Goal: Information Seeking & Learning: Learn about a topic

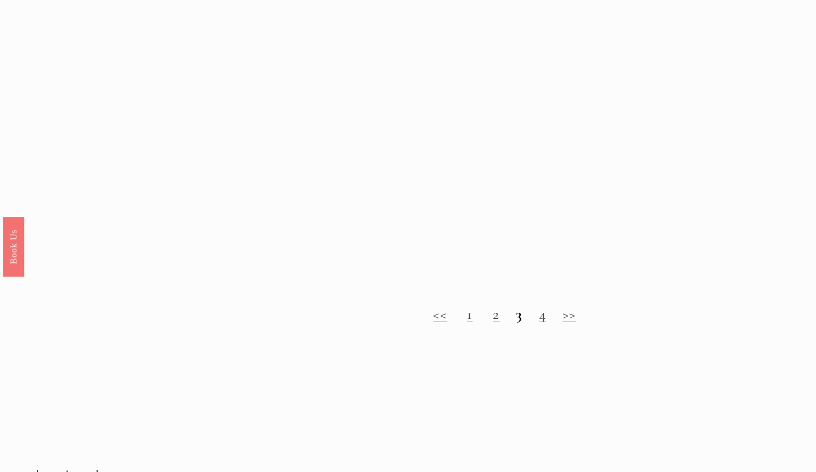
scroll to position [1042, 0]
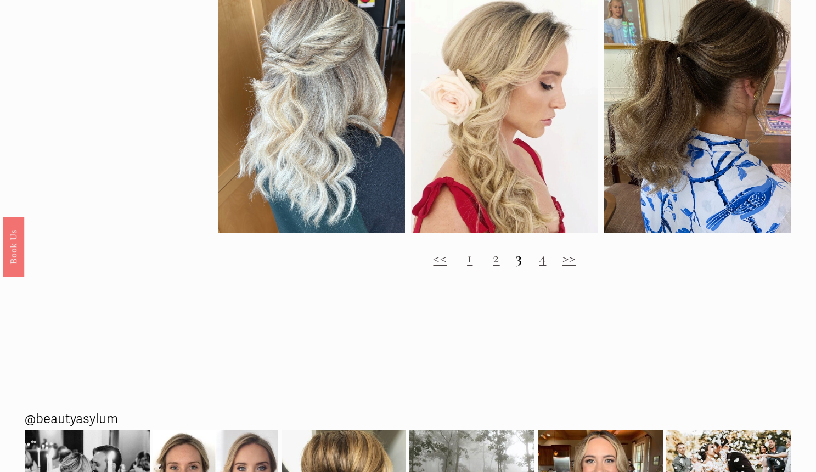
click at [497, 267] on link "2" at bounding box center [496, 258] width 7 height 18
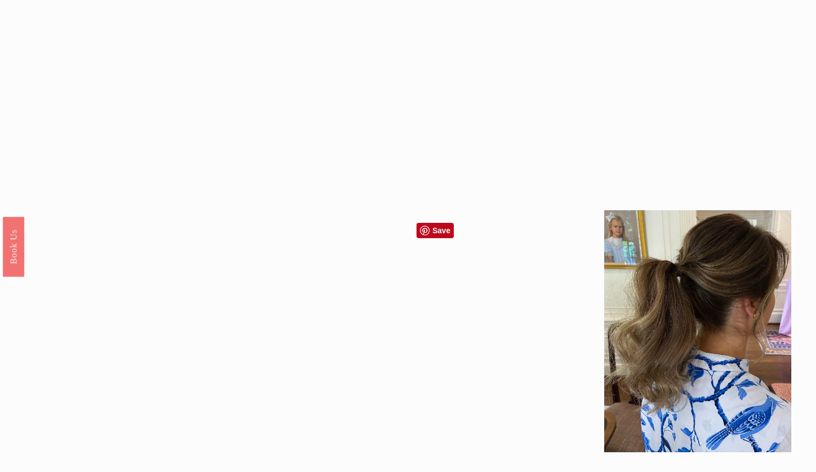
scroll to position [439, 0]
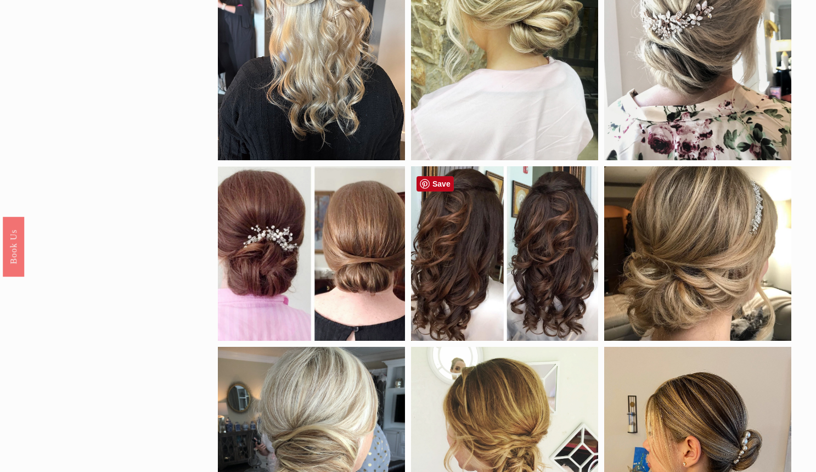
click at [453, 249] on div at bounding box center [504, 253] width 187 height 174
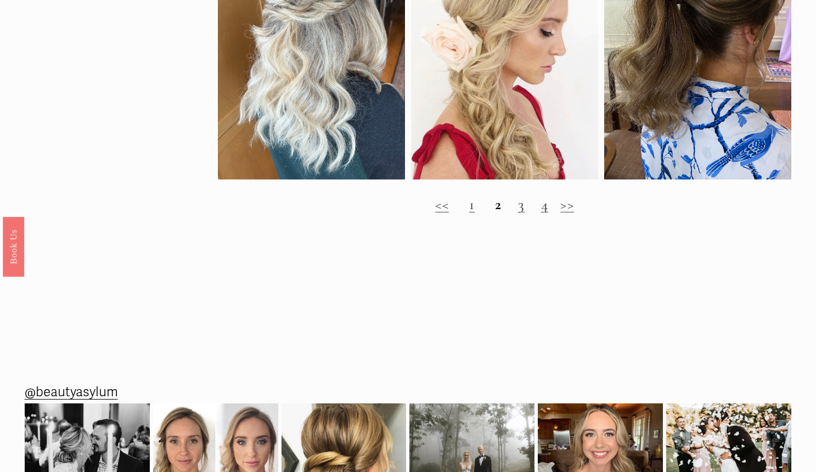
scroll to position [1097, 0]
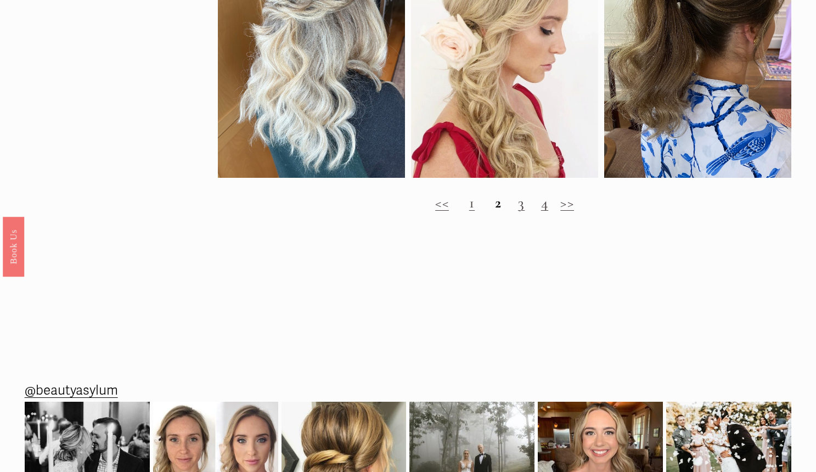
click at [525, 212] on link "3" at bounding box center [521, 203] width 7 height 18
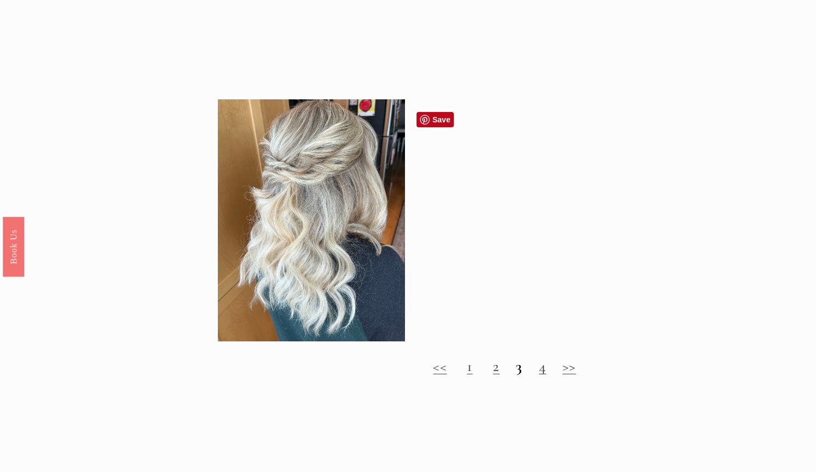
scroll to position [988, 0]
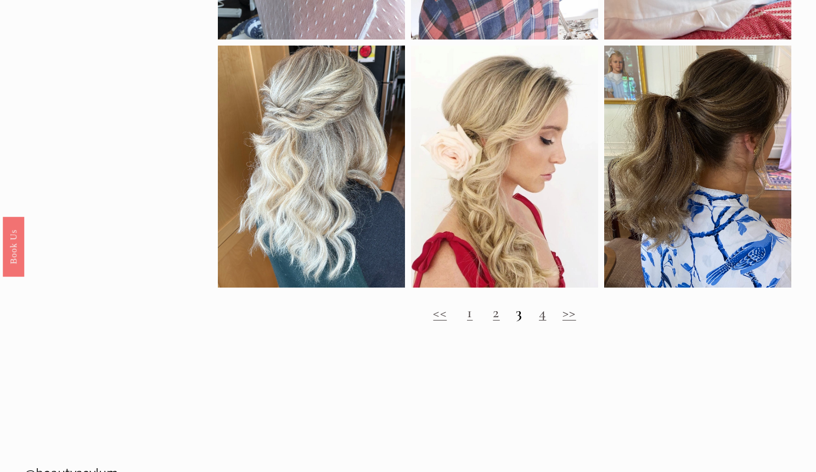
click at [546, 322] on link "4" at bounding box center [542, 312] width 7 height 18
